Goal: Information Seeking & Learning: Learn about a topic

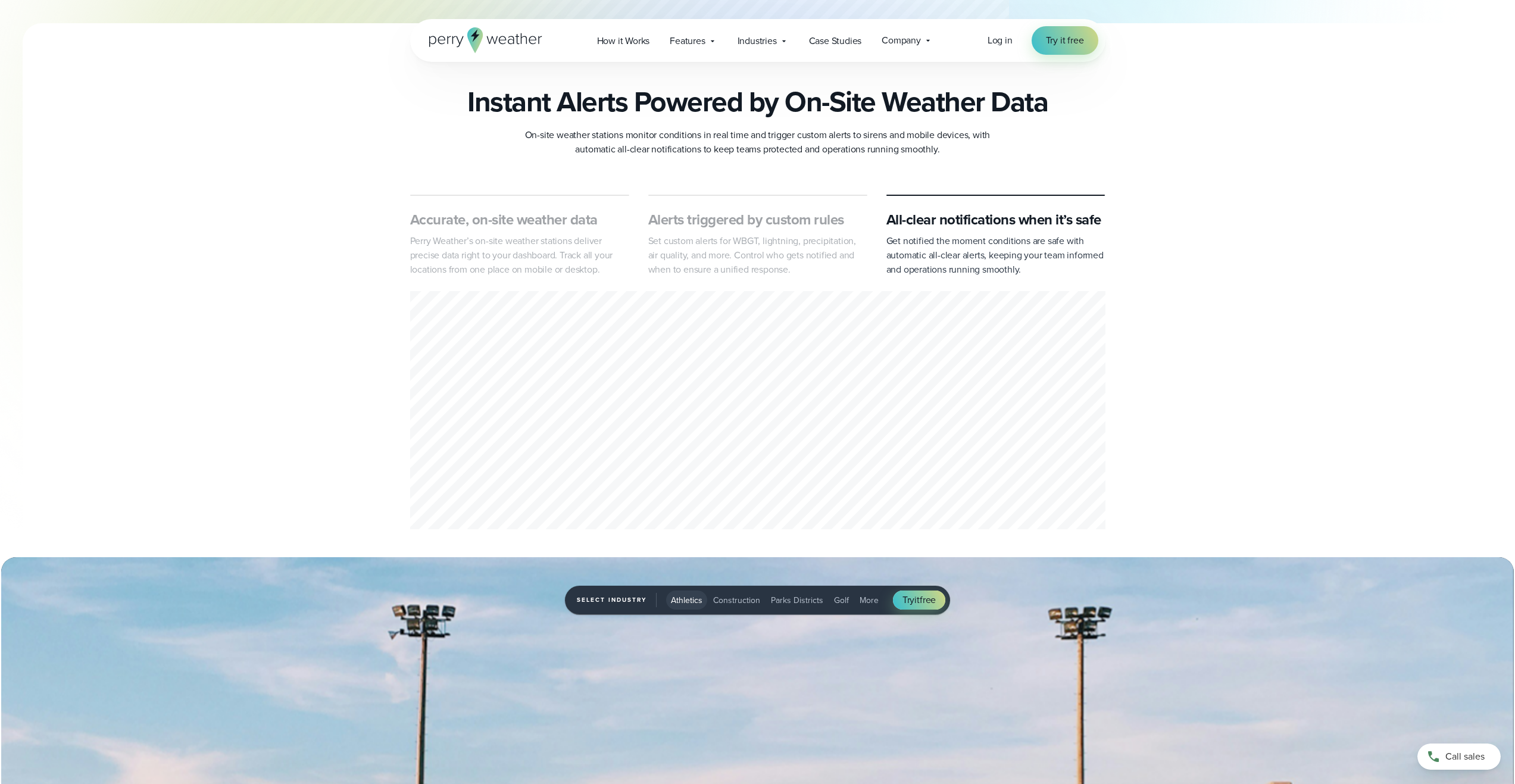
scroll to position [873, 0]
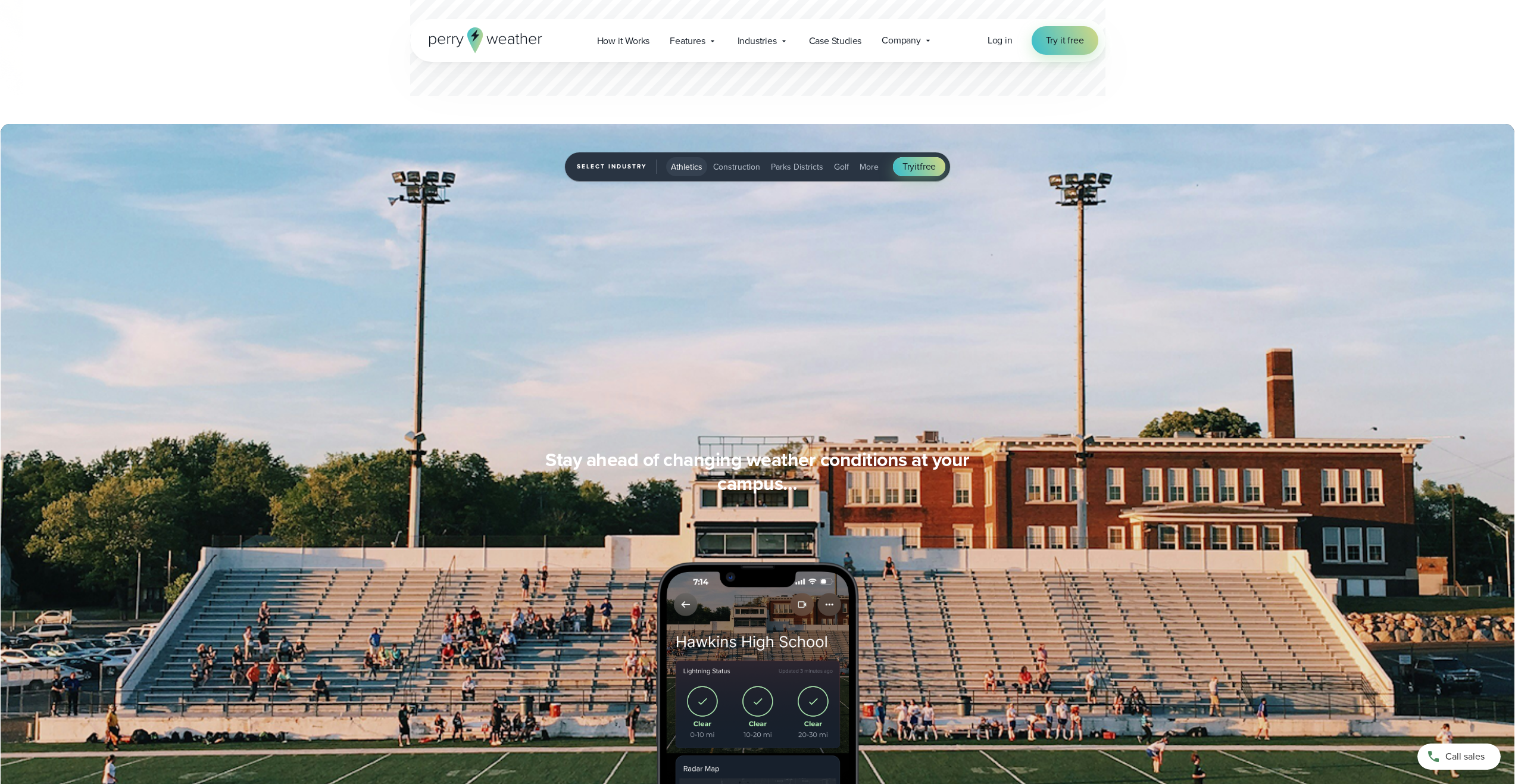
drag, startPoint x: 1513, startPoint y: 134, endPoint x: 1514, endPoint y: 203, distance: 69.0
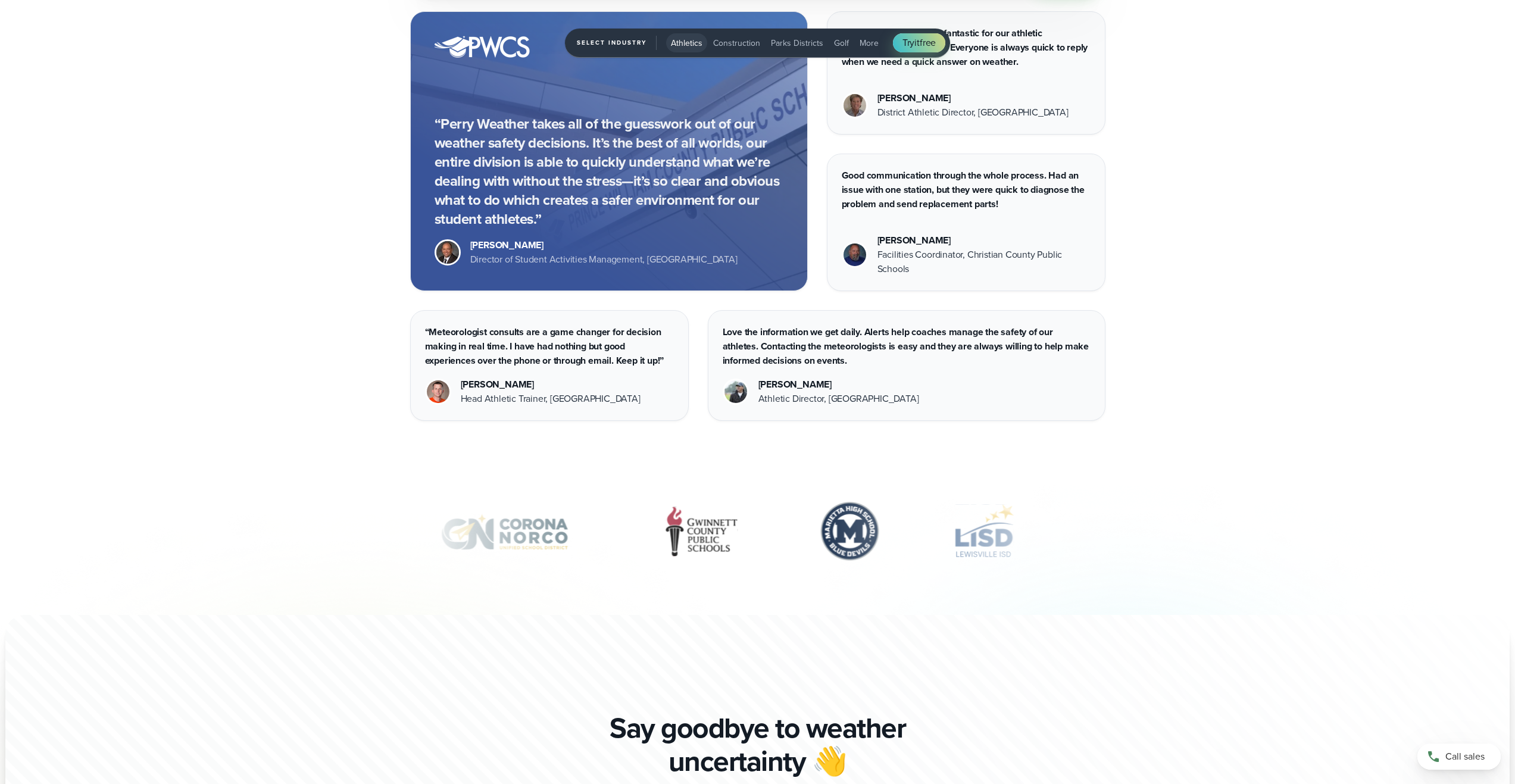
scroll to position [4467, 0]
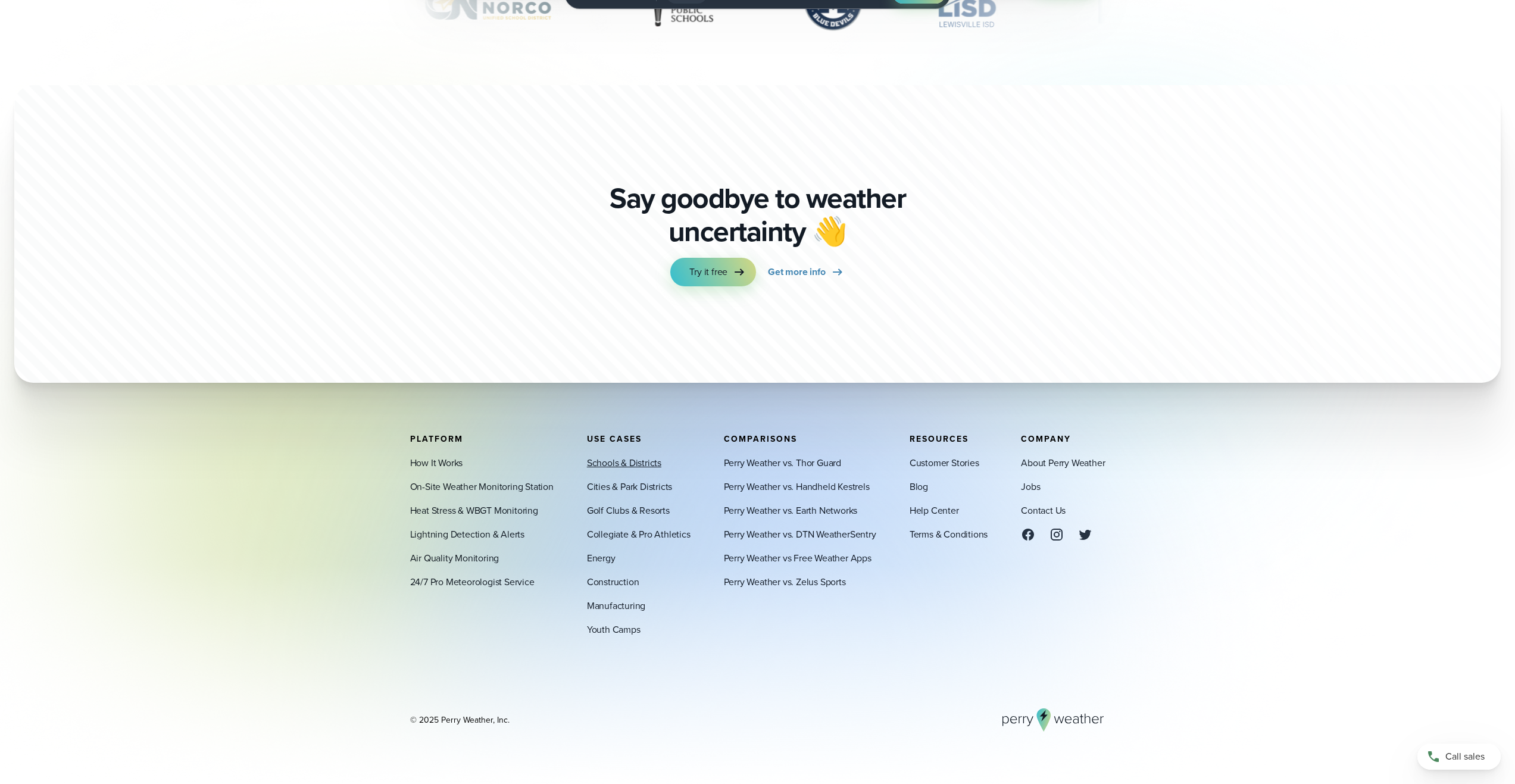
click at [631, 463] on link "Schools & Districts" at bounding box center [624, 463] width 74 height 14
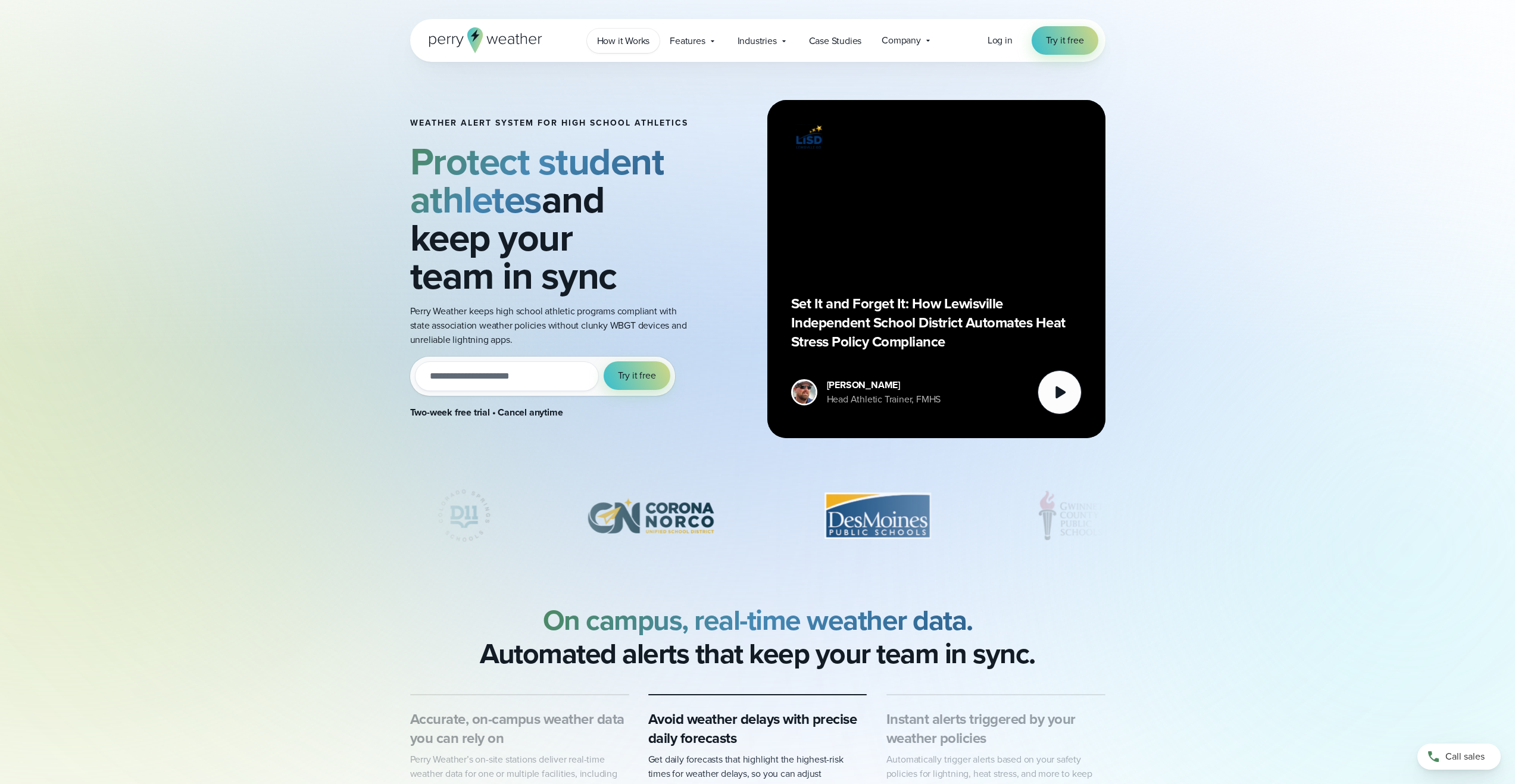
click at [638, 35] on span "How it Works" at bounding box center [623, 41] width 53 height 14
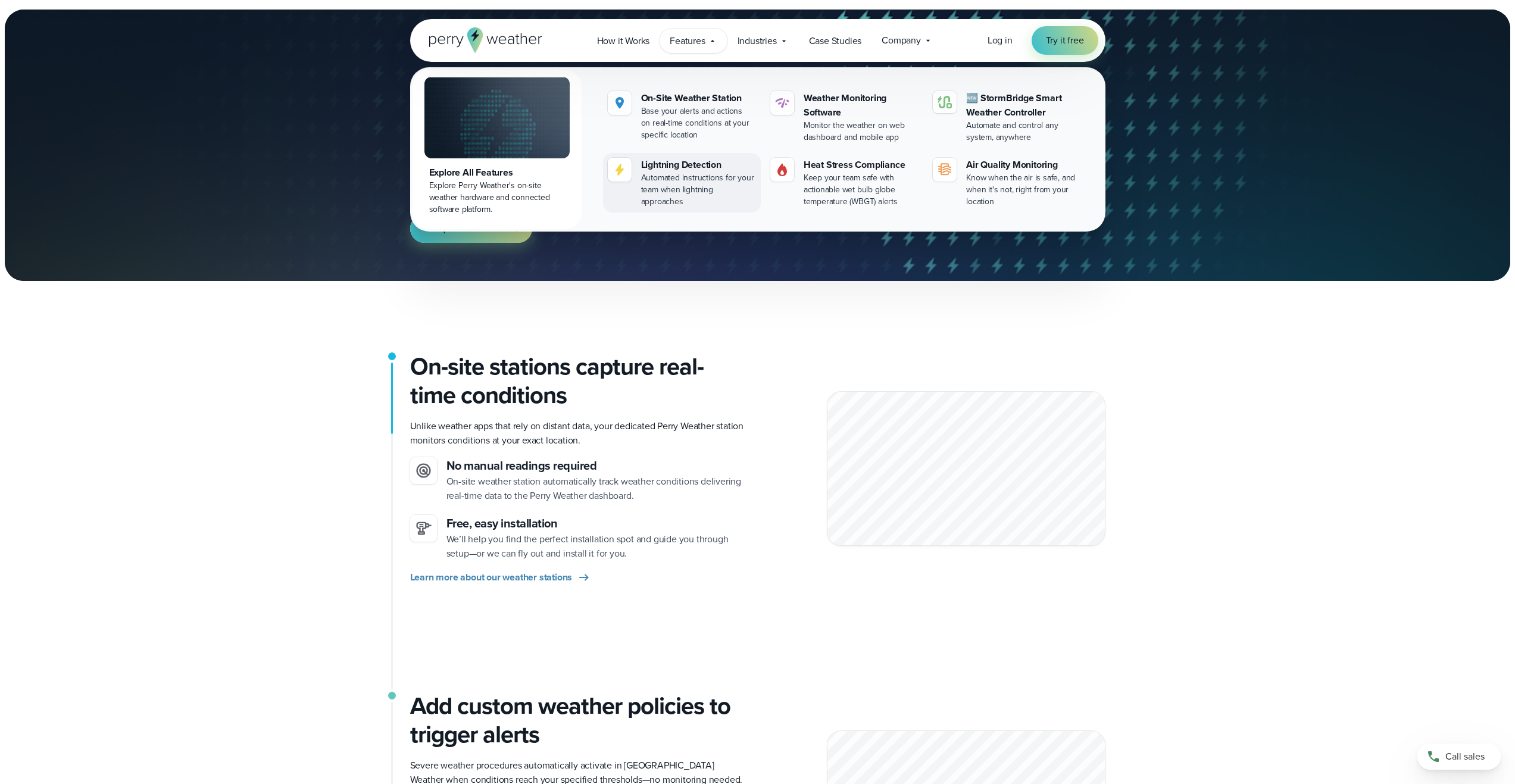
click at [687, 170] on div "Lightning Detection" at bounding box center [698, 165] width 115 height 14
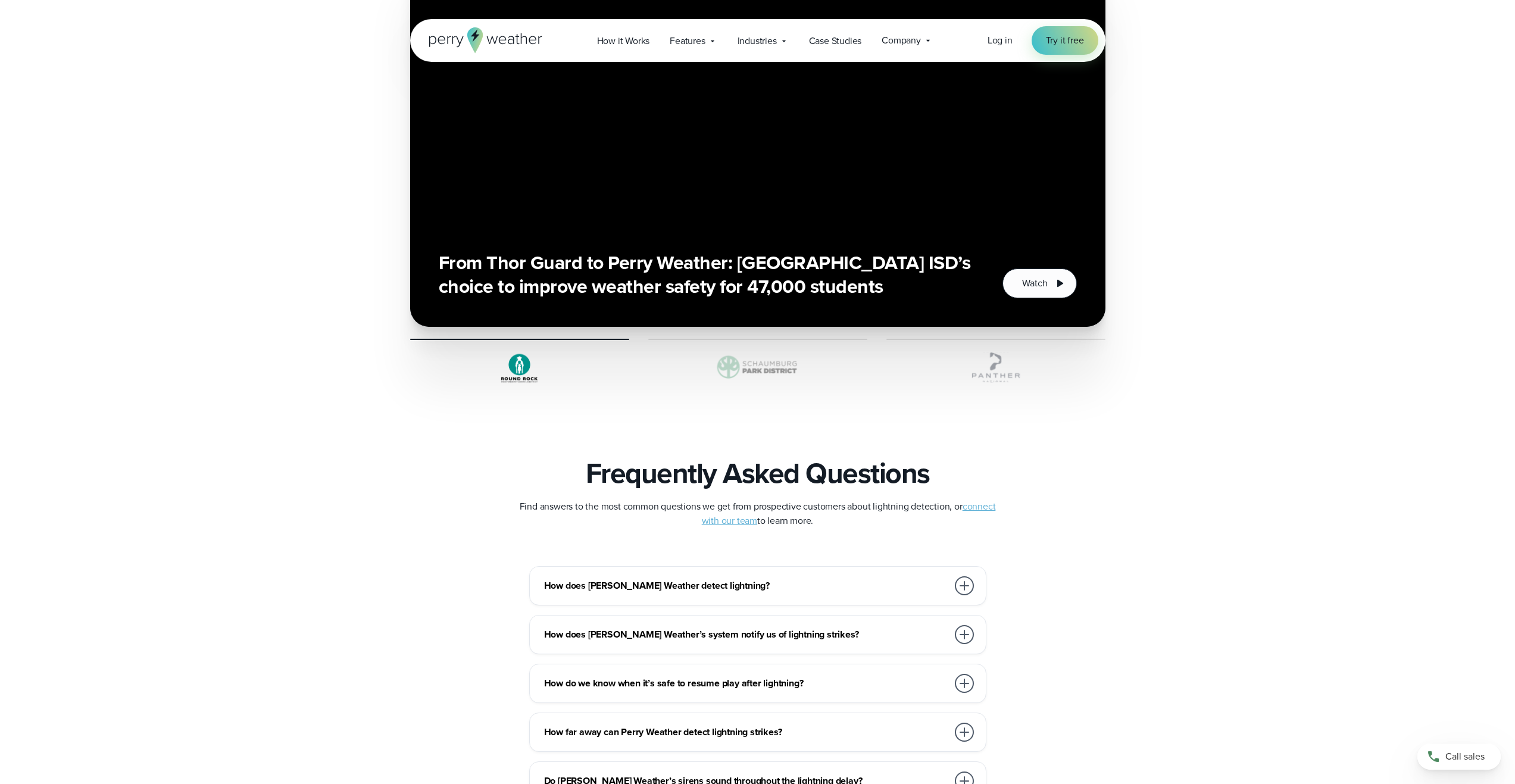
scroll to position [2618, 0]
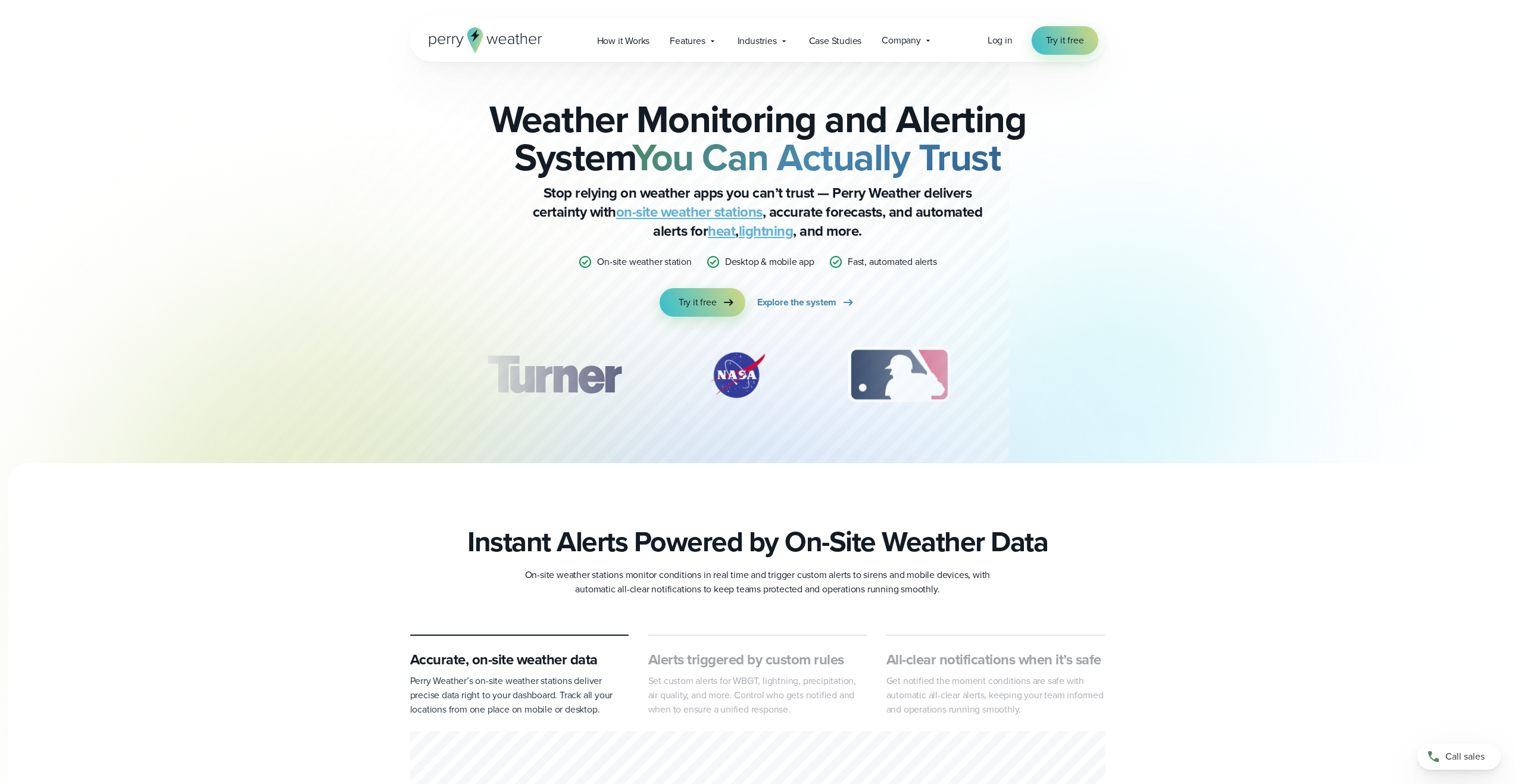
scroll to position [4467, 0]
